Goal: Information Seeking & Learning: Learn about a topic

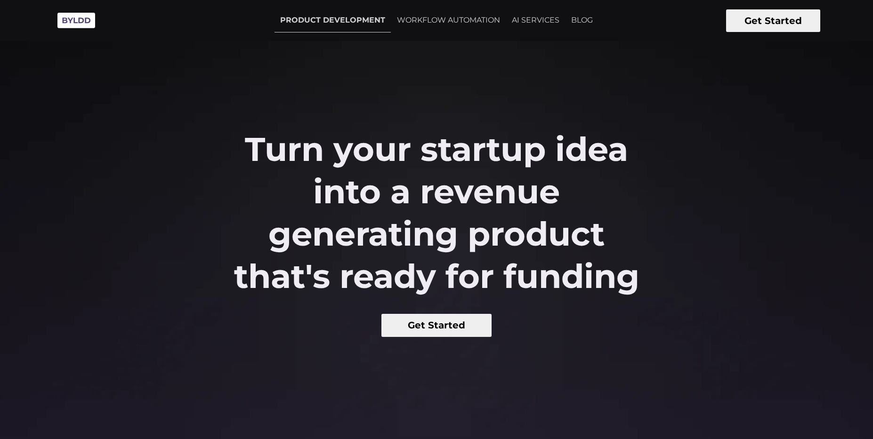
click at [224, 161] on div "Turn your startup idea into a revenue generating product that's ready for fundi…" at bounding box center [436, 232] width 873 height 209
click at [224, 161] on h2 "Turn your startup idea into a revenue generating product that's ready for fundi…" at bounding box center [436, 212] width 436 height 169
drag, startPoint x: 0, startPoint y: 0, endPoint x: 621, endPoint y: 257, distance: 671.7
click at [618, 257] on h2 "Turn your startup idea into a revenue generating product that's ready for fundi…" at bounding box center [436, 212] width 436 height 169
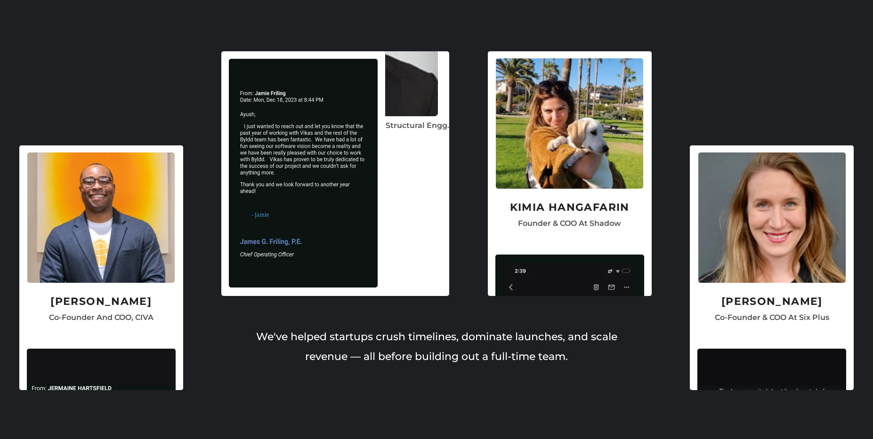
scroll to position [2483, 0]
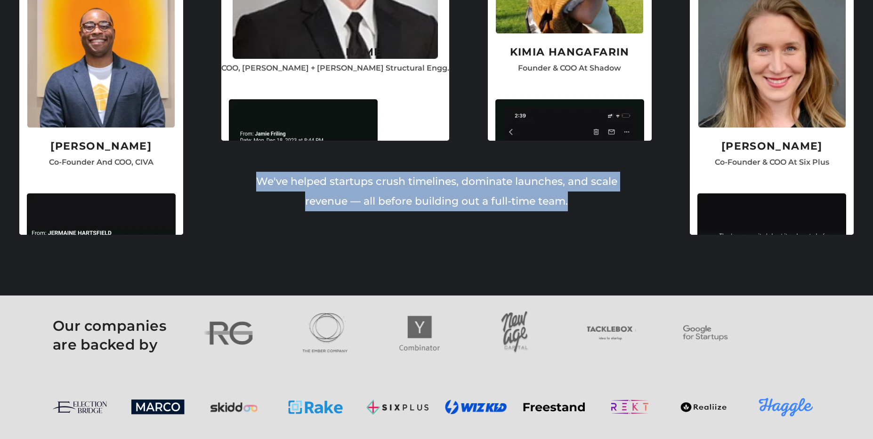
drag, startPoint x: 259, startPoint y: 185, endPoint x: 518, endPoint y: 220, distance: 261.7
click at [518, 220] on div "We've helped startups crush timelines, dominate launches, and scale revenue — a…" at bounding box center [436, 184] width 377 height 86
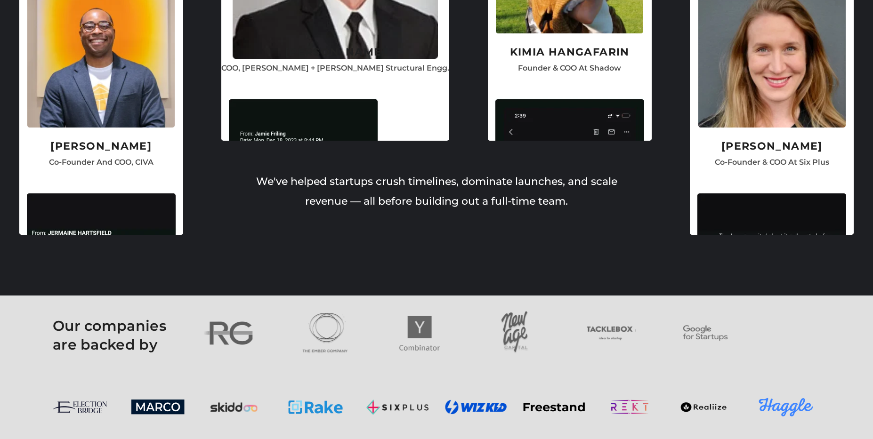
click at [518, 220] on div "We've helped startups crush timelines, dominate launches, and scale revenue — a…" at bounding box center [436, 184] width 377 height 86
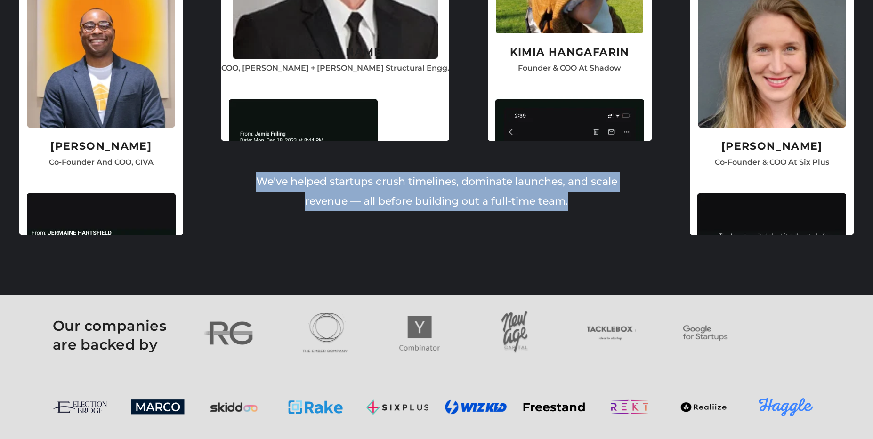
drag, startPoint x: 518, startPoint y: 220, endPoint x: 262, endPoint y: 174, distance: 260.2
click at [262, 174] on div "We've helped startups crush timelines, dominate launches, and scale revenue — a…" at bounding box center [436, 184] width 377 height 86
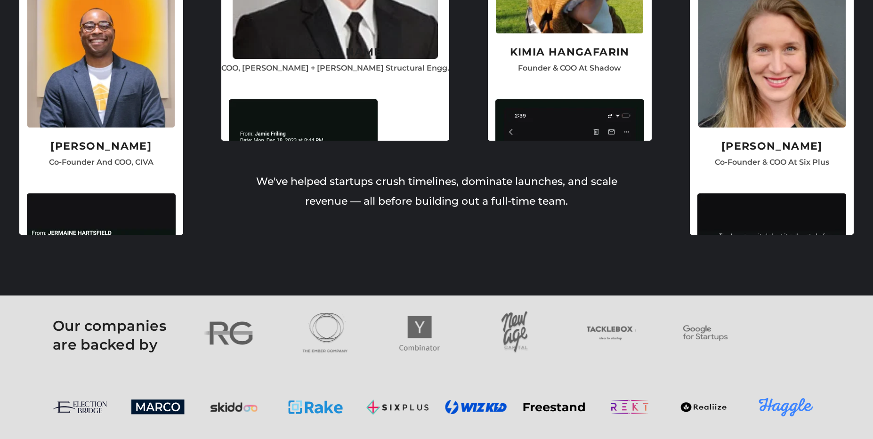
click at [258, 176] on p "We've helped startups crush timelines, dominate launches, and scale revenue — a…" at bounding box center [436, 192] width 377 height 40
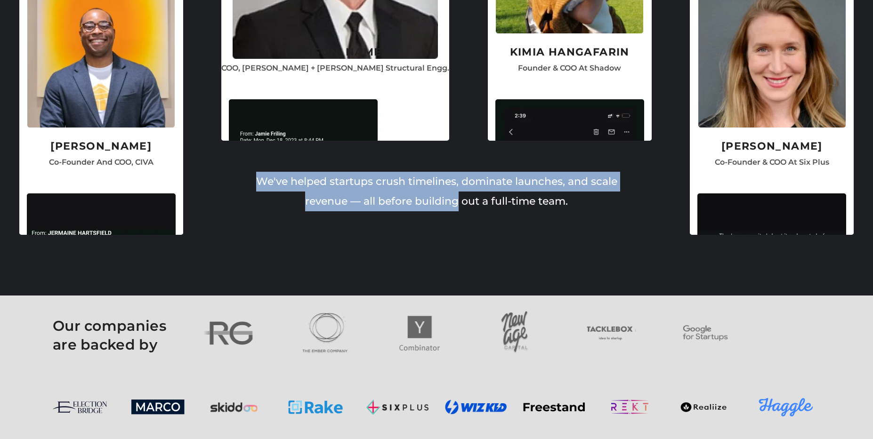
drag, startPoint x: 258, startPoint y: 176, endPoint x: 449, endPoint y: 210, distance: 194.2
click at [449, 210] on p "We've helped startups crush timelines, dominate launches, and scale revenue — a…" at bounding box center [436, 192] width 377 height 40
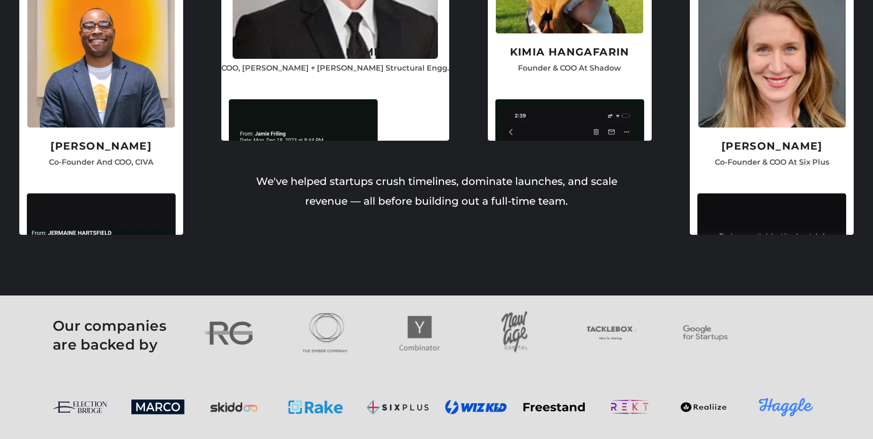
click at [449, 210] on p "We've helped startups crush timelines, dominate launches, and scale revenue — a…" at bounding box center [436, 192] width 377 height 40
drag, startPoint x: 67, startPoint y: 329, endPoint x: 182, endPoint y: 349, distance: 116.7
click at [182, 349] on h2 "Our companies are backed by" at bounding box center [123, 340] width 141 height 47
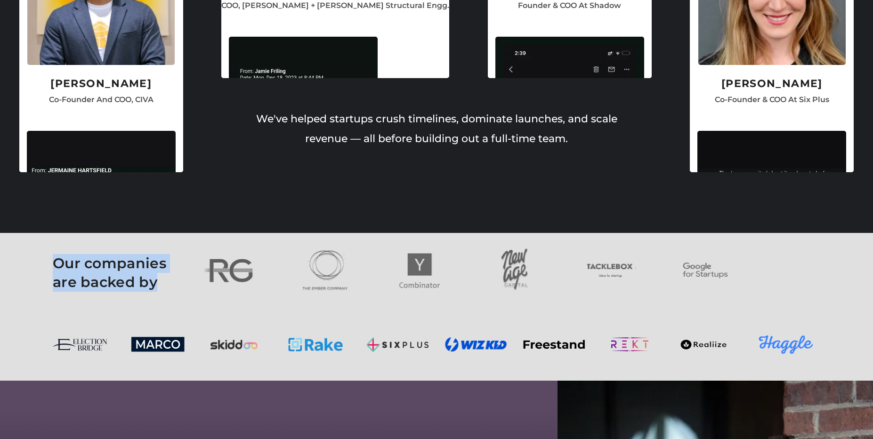
scroll to position [2548, 0]
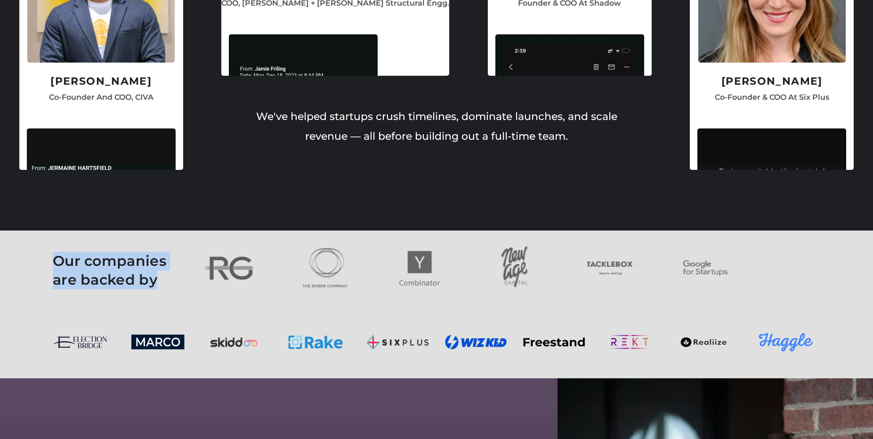
drag, startPoint x: 329, startPoint y: 343, endPoint x: 334, endPoint y: 343, distance: 5.2
click at [329, 343] on img at bounding box center [315, 343] width 55 height 14
click at [383, 343] on img at bounding box center [397, 342] width 62 height 15
click at [478, 343] on img at bounding box center [476, 342] width 62 height 15
click at [556, 344] on img at bounding box center [554, 341] width 62 height 9
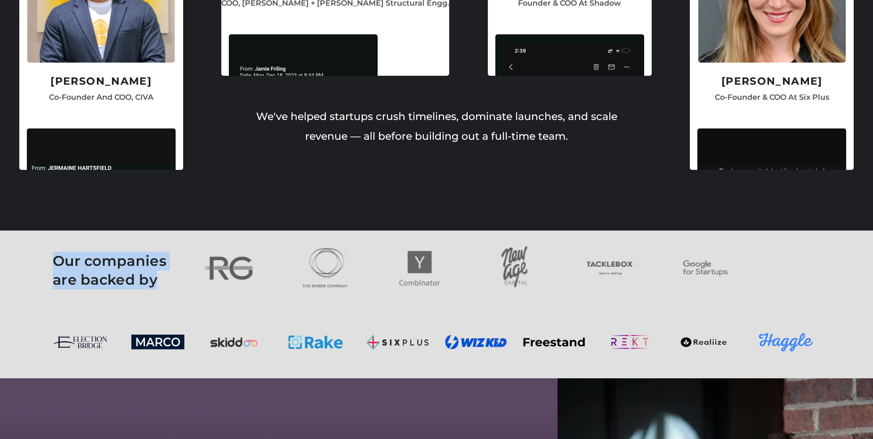
click at [638, 344] on img at bounding box center [630, 342] width 56 height 42
click at [707, 344] on img at bounding box center [704, 343] width 48 height 12
click at [769, 344] on img at bounding box center [785, 342] width 55 height 19
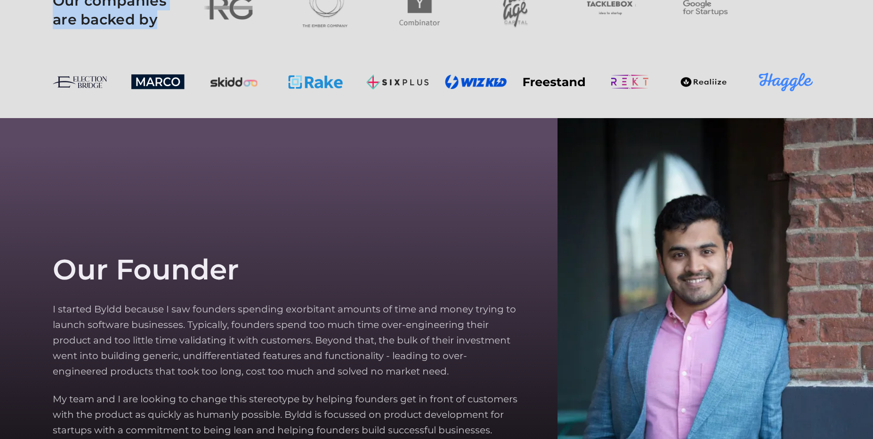
scroll to position [2872, 0]
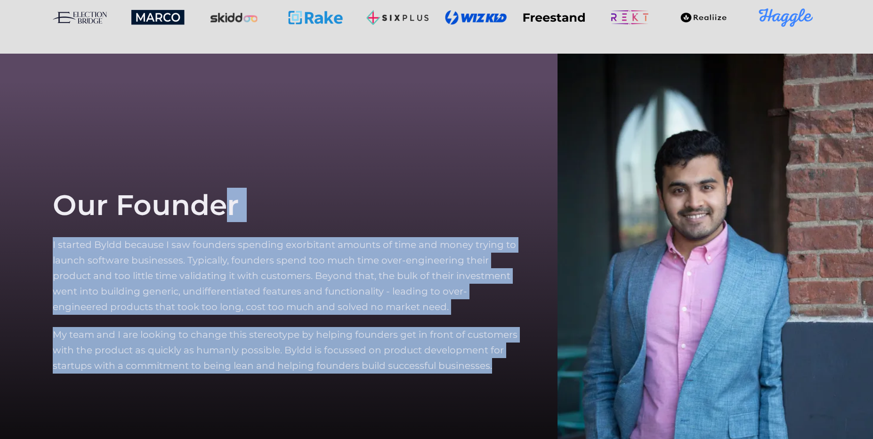
drag, startPoint x: 55, startPoint y: 203, endPoint x: 408, endPoint y: 375, distance: 392.6
click at [408, 375] on div "Our Founder I started Byldd because I saw founders spending exorbitant amounts …" at bounding box center [294, 294] width 482 height 333
drag, startPoint x: 416, startPoint y: 381, endPoint x: 46, endPoint y: 234, distance: 397.6
click at [46, 234] on section "Our Founder I started Byldd because I saw founders spending exorbitant amounts …" at bounding box center [436, 295] width 873 height 483
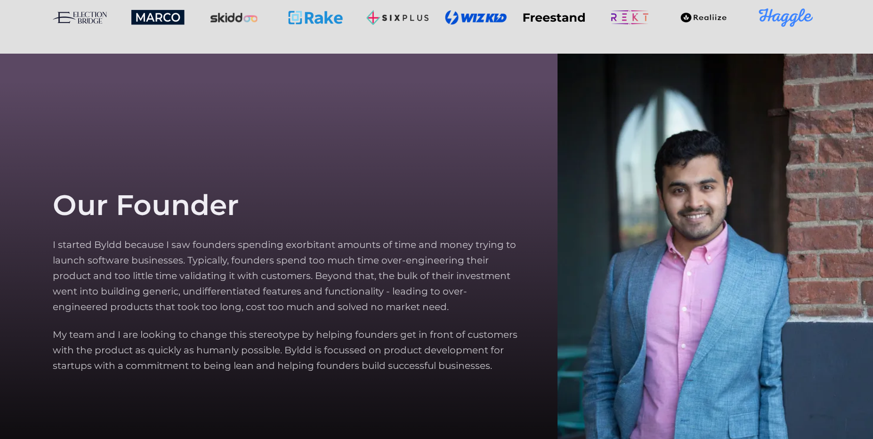
click at [46, 234] on section "Our Founder I started Byldd because I saw founders spending exorbitant amounts …" at bounding box center [436, 295] width 873 height 483
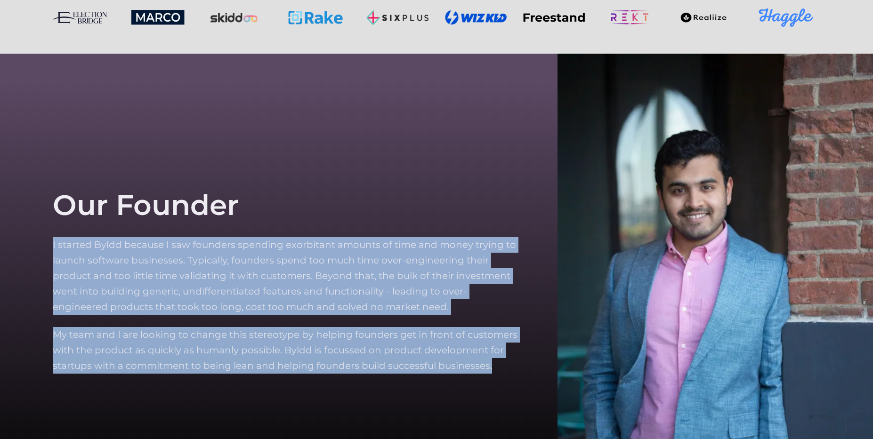
drag, startPoint x: 47, startPoint y: 236, endPoint x: 466, endPoint y: 377, distance: 442.3
click at [466, 377] on section "Our Founder I started Byldd because I saw founders spending exorbitant amounts …" at bounding box center [436, 295] width 873 height 483
click at [466, 377] on div "Our Founder I started Byldd because I saw founders spending exorbitant amounts …" at bounding box center [294, 294] width 482 height 333
drag, startPoint x: 473, startPoint y: 388, endPoint x: 58, endPoint y: 198, distance: 456.2
click at [58, 198] on div "Our Founder I started Byldd because I saw founders spending exorbitant amounts …" at bounding box center [294, 294] width 482 height 333
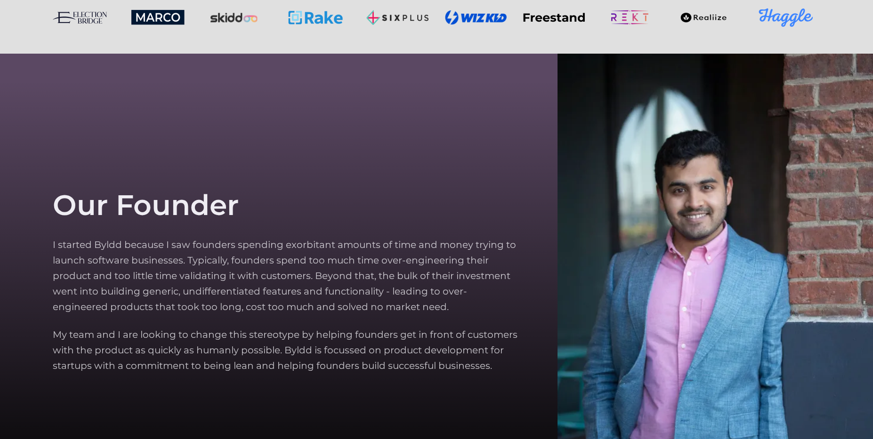
click at [58, 198] on h2 "Our Founder" at bounding box center [146, 205] width 186 height 32
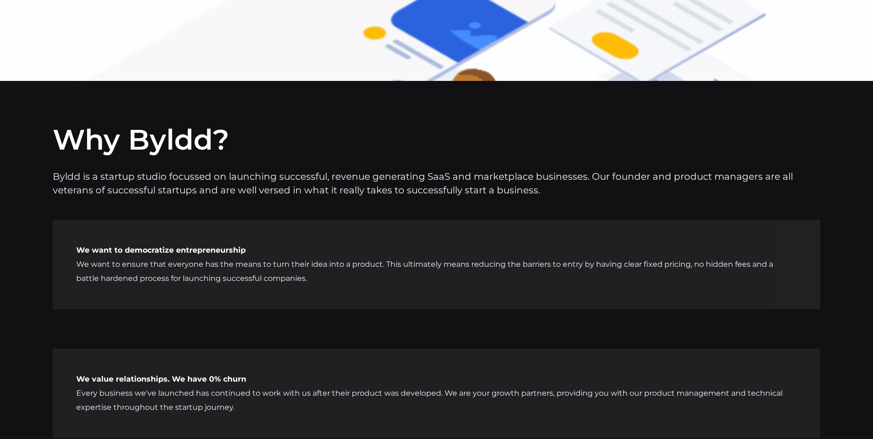
scroll to position [3912, 0]
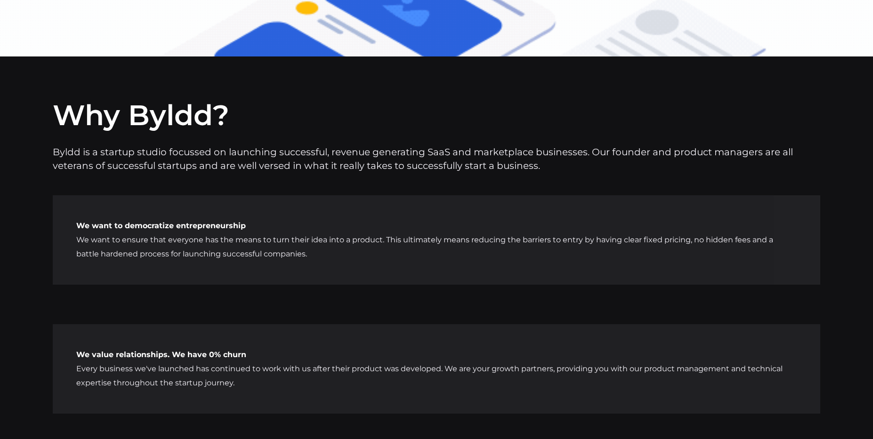
drag, startPoint x: 52, startPoint y: 148, endPoint x: 481, endPoint y: 287, distance: 450.3
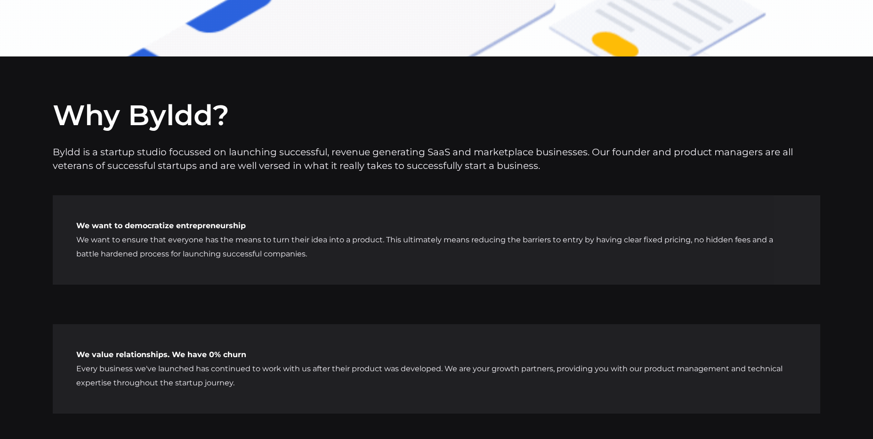
click at [481, 173] on div "Why Byldd? Byldd is a startup studio focussed on launching successful, revenue …" at bounding box center [436, 114] width 873 height 116
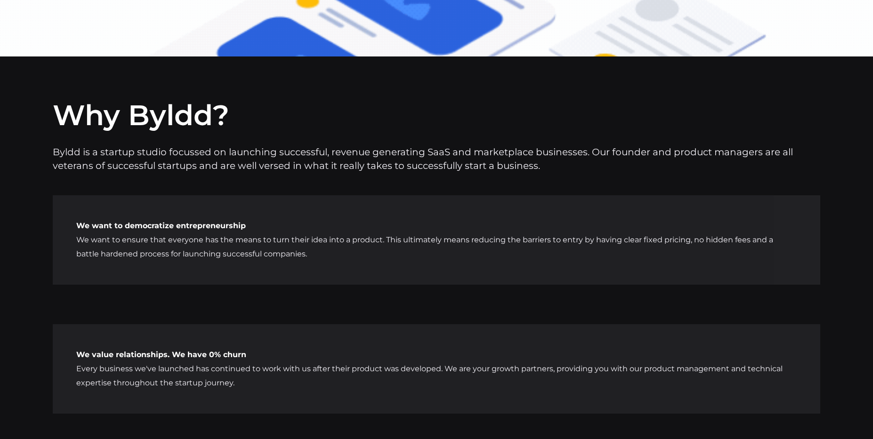
click at [481, 287] on div "We want to democratize entrepreneurship We want to ensure that everyone has the…" at bounding box center [436, 310] width 873 height 275
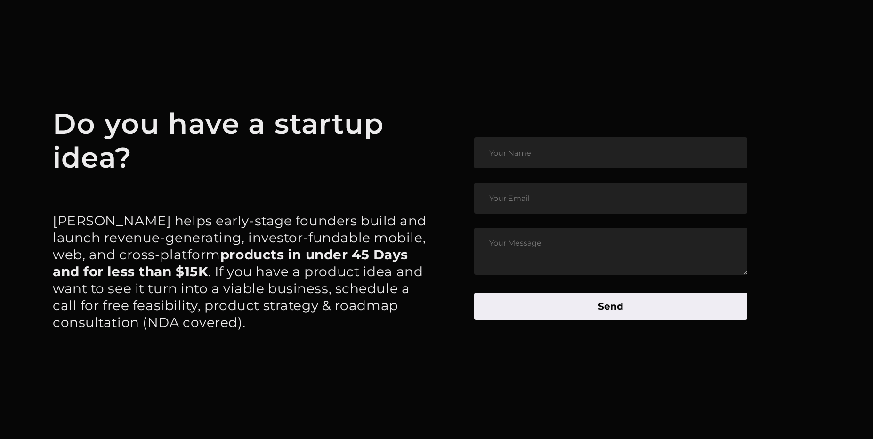
scroll to position [4756, 0]
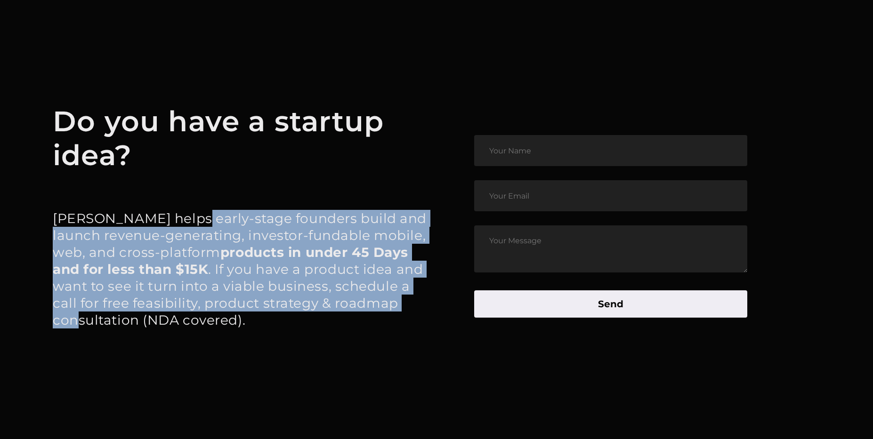
drag, startPoint x: 185, startPoint y: 221, endPoint x: 345, endPoint y: 308, distance: 182.6
click at [345, 308] on p "[PERSON_NAME] helps early-stage founders build and launch revenue-generating, i…" at bounding box center [245, 269] width 384 height 119
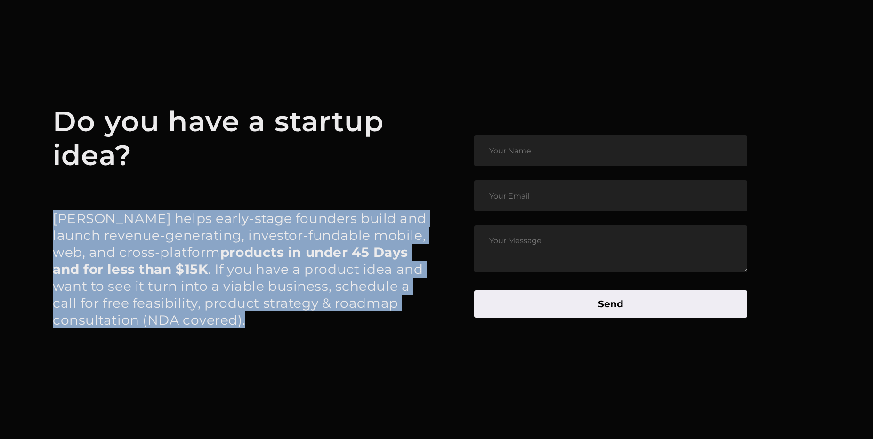
drag, startPoint x: 351, startPoint y: 328, endPoint x: 49, endPoint y: 207, distance: 325.5
click at [49, 207] on article "Do you have a startup idea? [PERSON_NAME] helps early-stage founders build and …" at bounding box center [436, 226] width 873 height 483
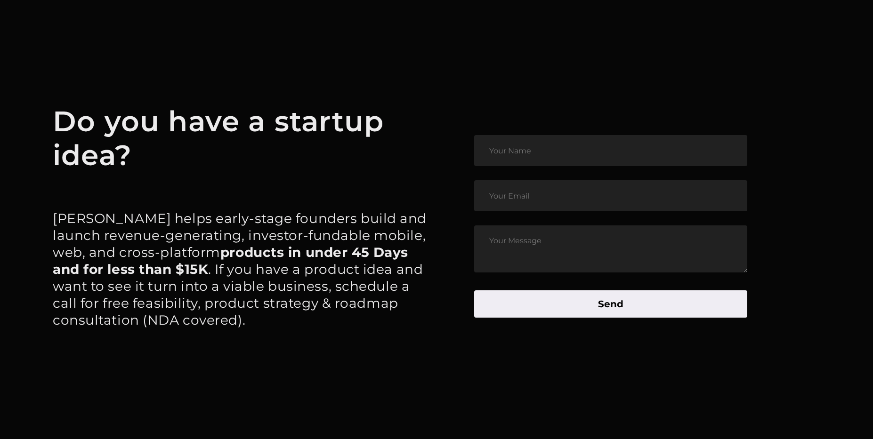
click at [49, 207] on article "Do you have a startup idea? [PERSON_NAME] helps early-stage founders build and …" at bounding box center [436, 226] width 873 height 483
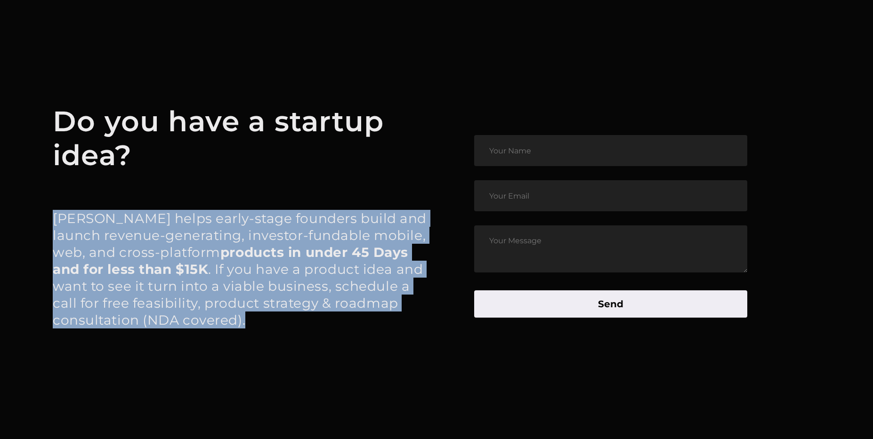
drag, startPoint x: 49, startPoint y: 207, endPoint x: 289, endPoint y: 312, distance: 262.2
click at [289, 312] on article "Do you have a startup idea? [PERSON_NAME] helps early-stage founders build and …" at bounding box center [436, 226] width 873 height 483
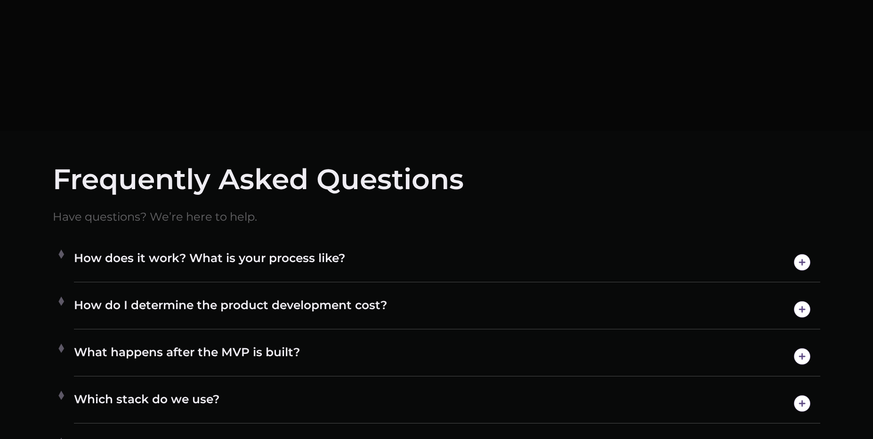
scroll to position [5146, 0]
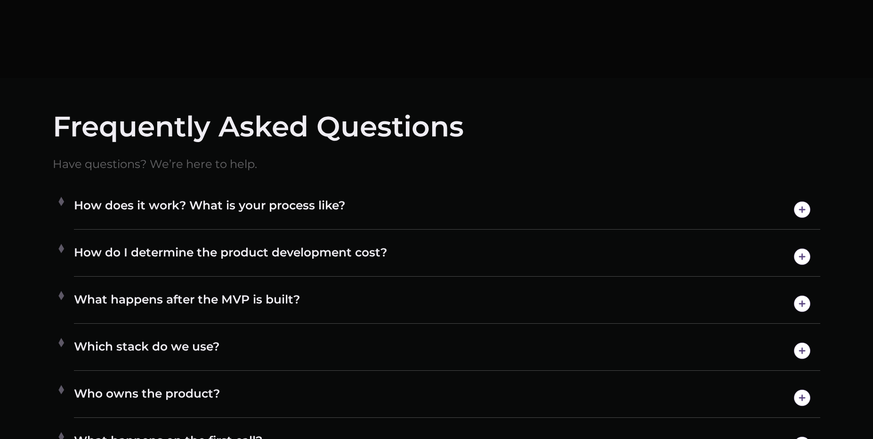
click at [288, 297] on h4 "What happens after the MVP is built?" at bounding box center [447, 304] width 746 height 24
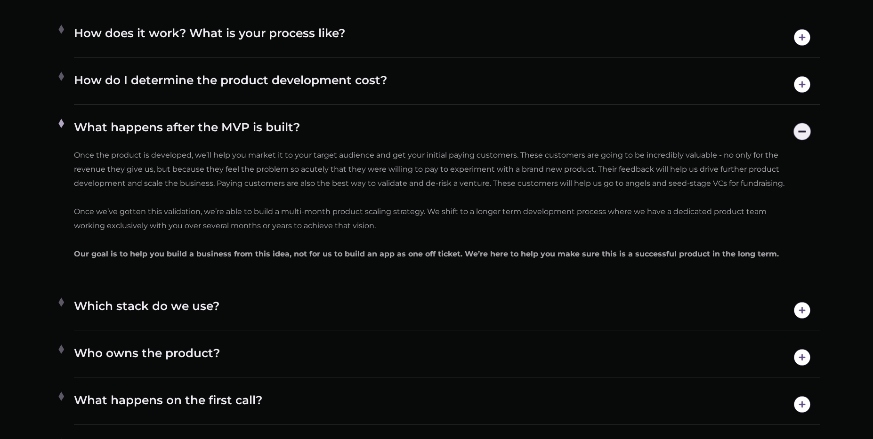
scroll to position [5341, 0]
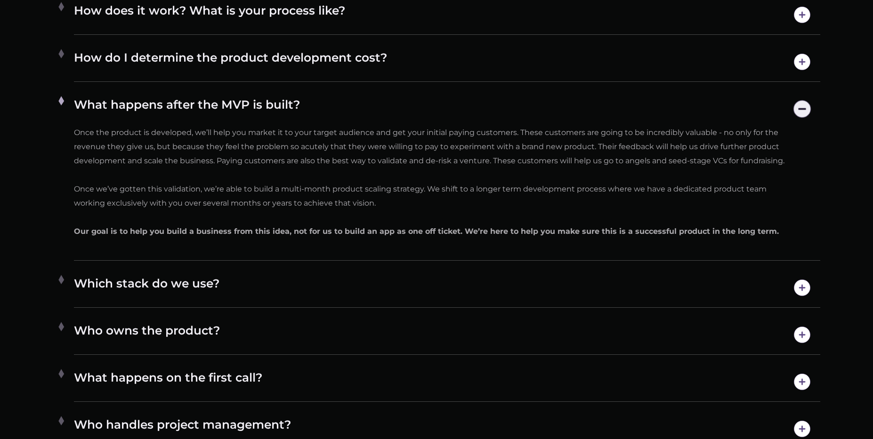
click at [182, 291] on h4 "Which stack do we use?" at bounding box center [447, 288] width 746 height 24
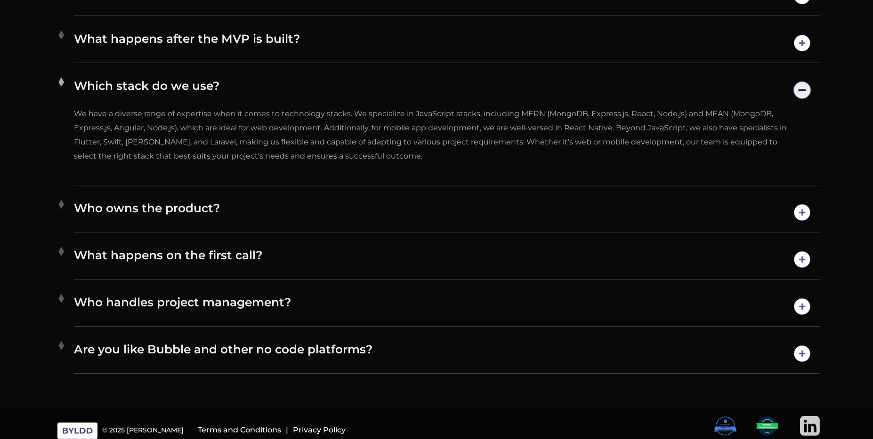
scroll to position [5413, 0]
